Goal: Task Accomplishment & Management: Manage account settings

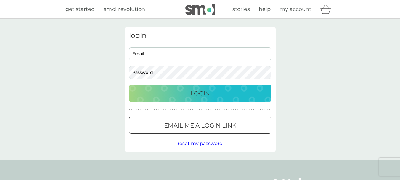
type input "[EMAIL_ADDRESS][DOMAIN_NAME]"
click at [195, 92] on p "Login" at bounding box center [200, 92] width 20 height 9
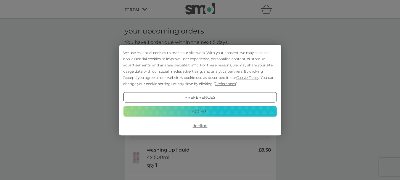
click at [199, 109] on button "Accept" at bounding box center [199, 111] width 153 height 11
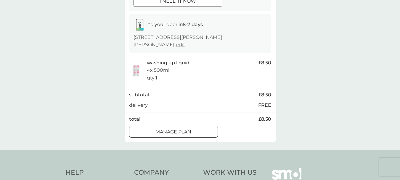
scroll to position [88, 0]
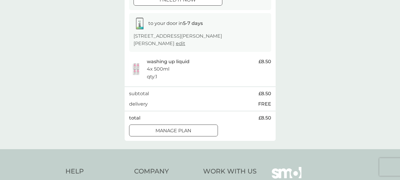
click at [168, 128] on div at bounding box center [173, 131] width 21 height 6
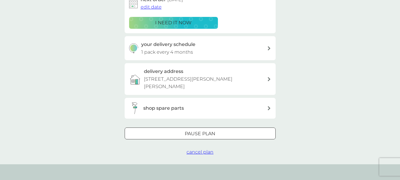
scroll to position [109, 0]
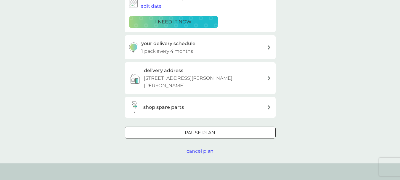
click at [268, 46] on icon at bounding box center [268, 47] width 3 height 4
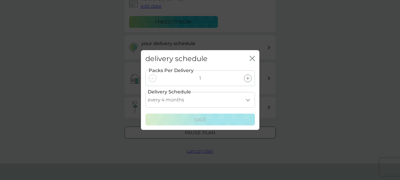
click at [249, 98] on select "every 1 month every 2 months every 3 months every 4 months every 5 months every…" at bounding box center [199, 100] width 109 height 16
select select "6"
click at [145, 92] on select "every 1 month every 2 months every 3 months every 4 months every 5 months every…" at bounding box center [199, 100] width 109 height 16
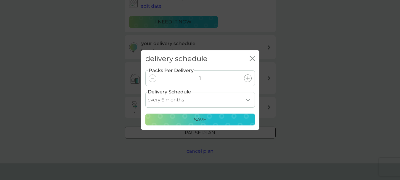
click at [199, 116] on p "Save" at bounding box center [200, 120] width 12 height 8
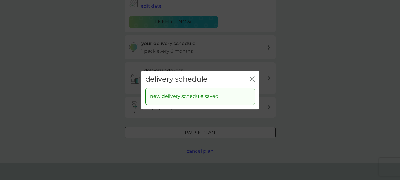
click at [198, 134] on div "delivery schedule close new delivery schedule saved" at bounding box center [200, 90] width 400 height 180
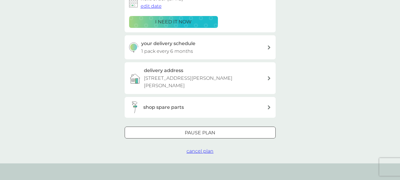
drag, startPoint x: 198, startPoint y: 134, endPoint x: 356, endPoint y: 62, distance: 174.0
click at [356, 62] on div "your smol plans washing up liquid £8.50 4x 500ml plan settings next order 11 Oc…" at bounding box center [200, 36] width 400 height 254
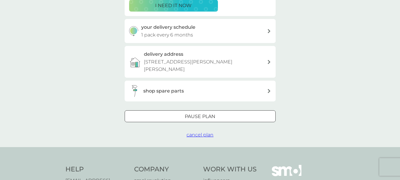
scroll to position [119, 0]
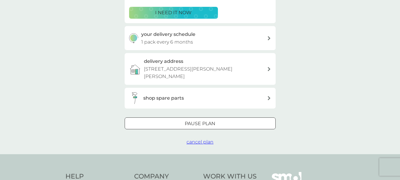
click at [198, 120] on div at bounding box center [199, 123] width 21 height 6
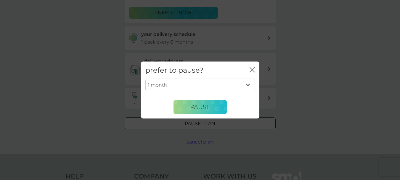
click at [250, 68] on icon "close" at bounding box center [251, 69] width 5 height 5
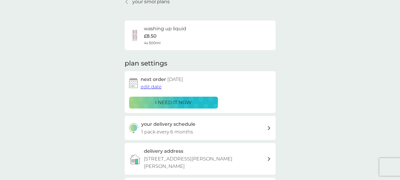
scroll to position [0, 0]
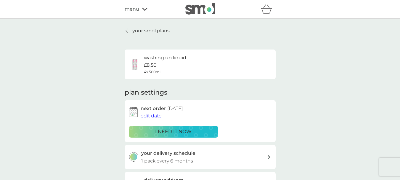
click at [149, 29] on p "your smol plans" at bounding box center [150, 31] width 37 height 8
